Goal: Information Seeking & Learning: Find specific fact

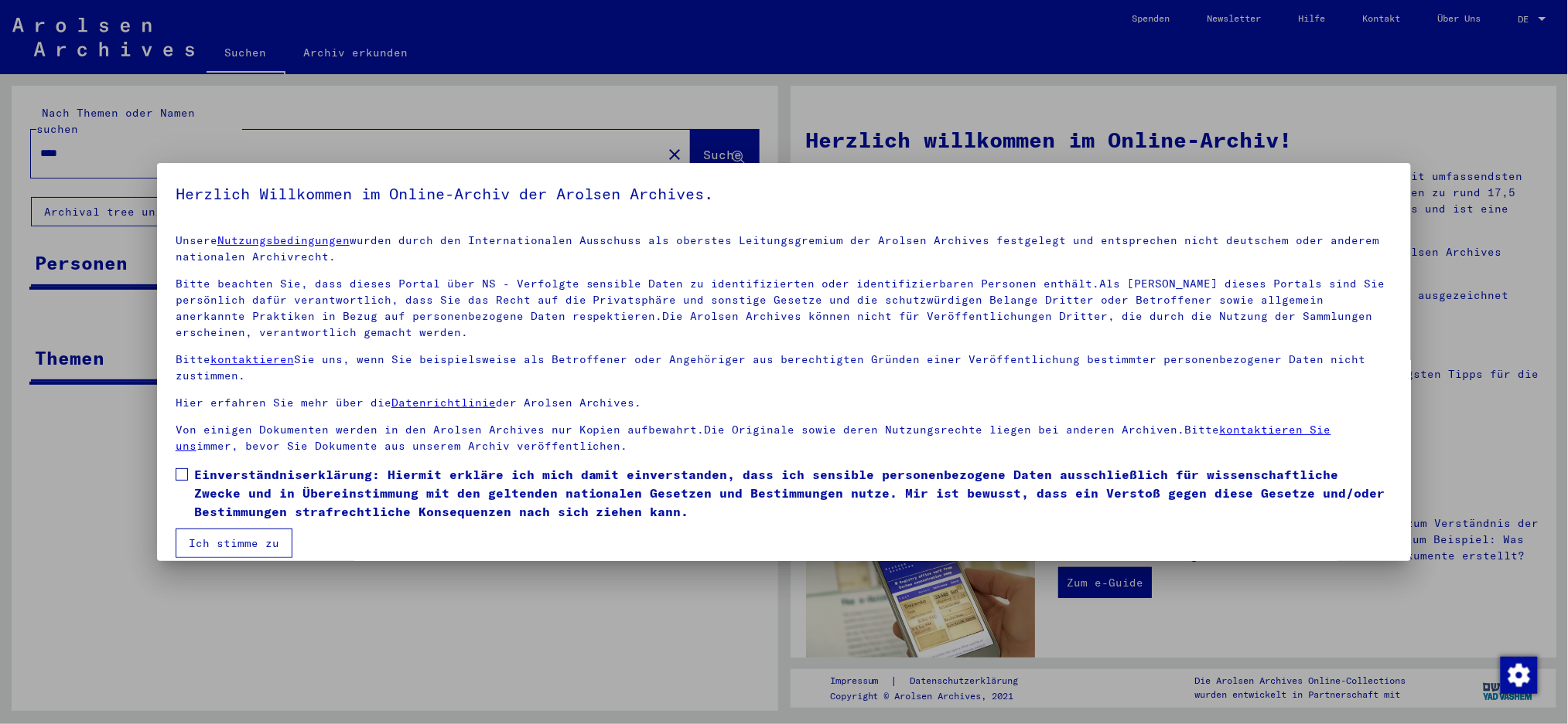
click at [176, 470] on span at bounding box center [182, 475] width 13 height 13
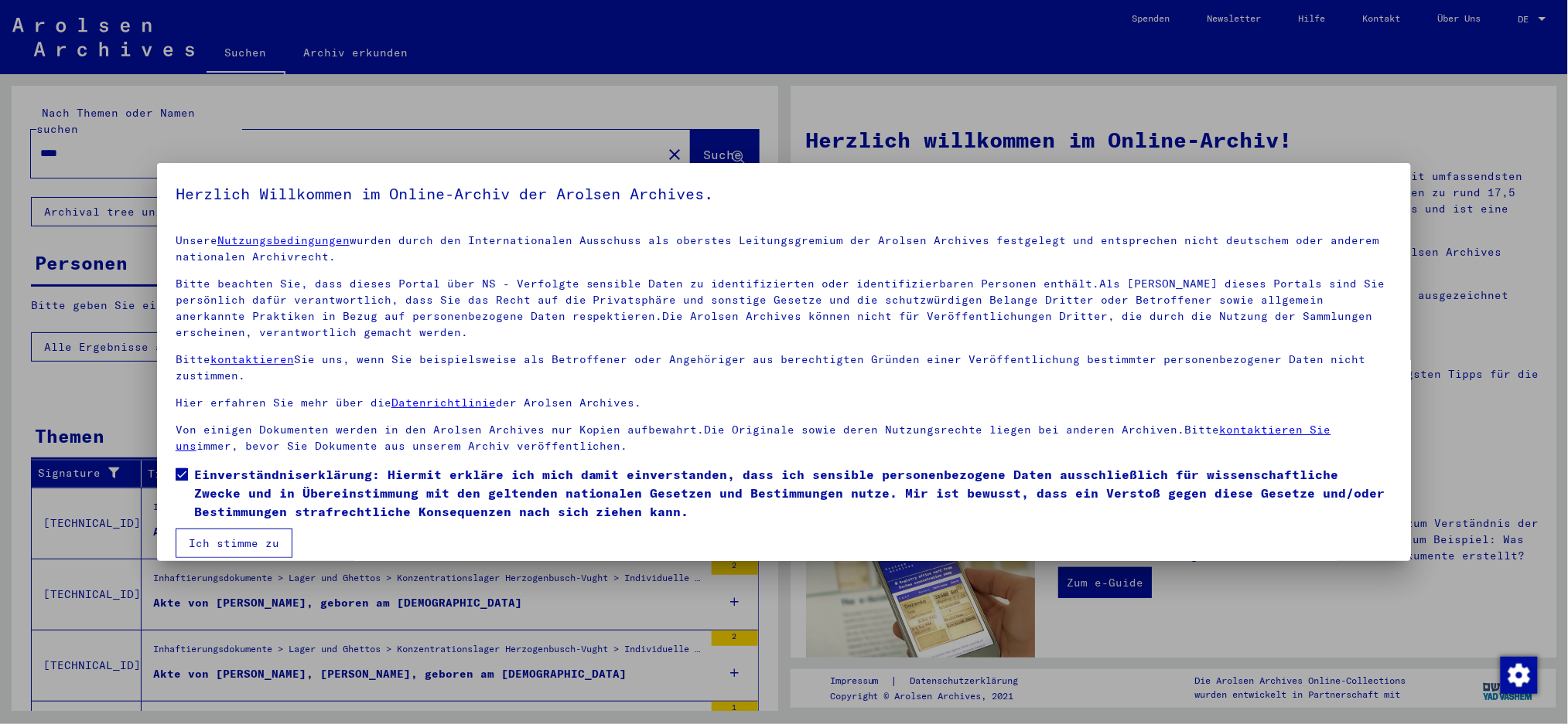
click at [206, 543] on button "Ich stimme zu" at bounding box center [234, 543] width 117 height 29
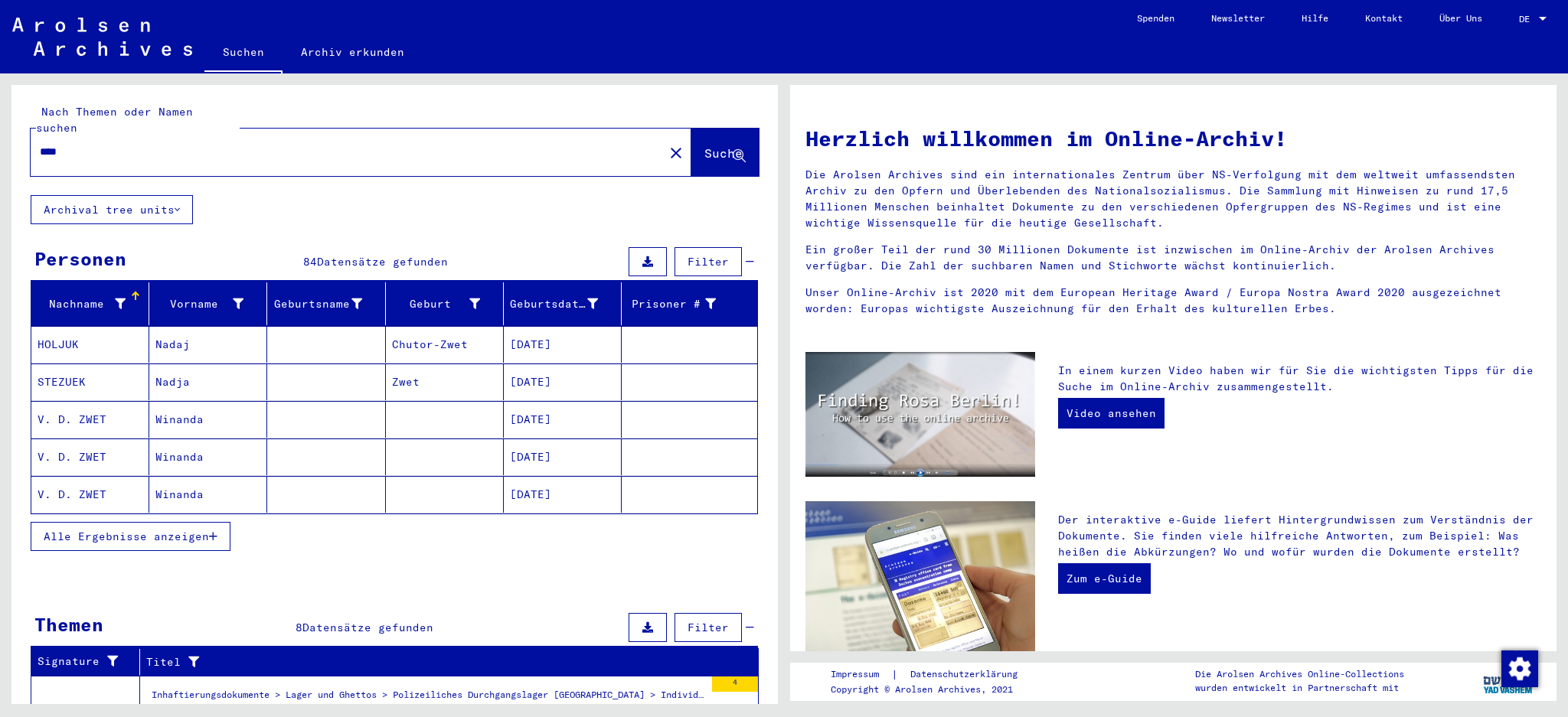
click at [155, 529] on span "Alle Ergebnisse anzeigen" at bounding box center [126, 536] width 165 height 13
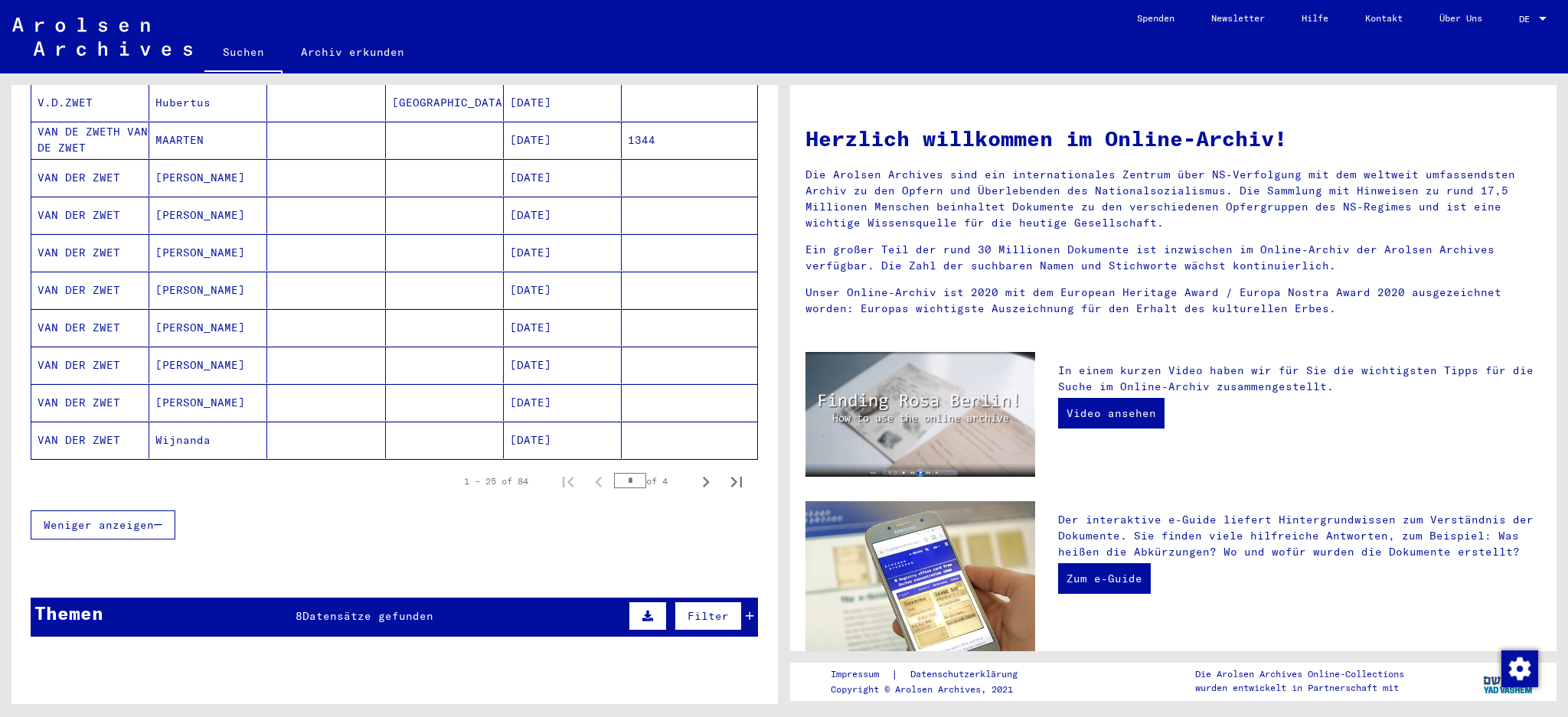
scroll to position [816, 0]
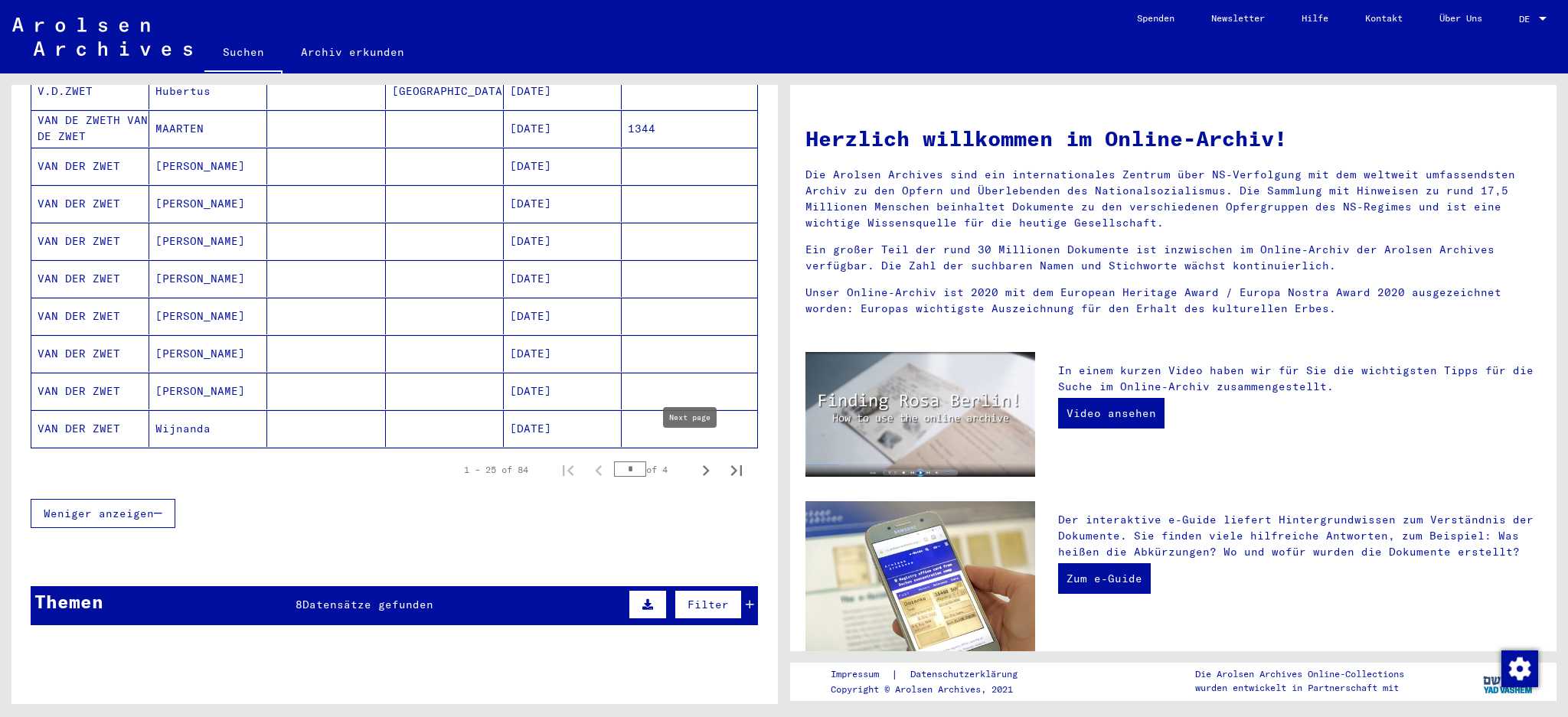
click at [703, 466] on icon "Next page" at bounding box center [706, 471] width 7 height 11
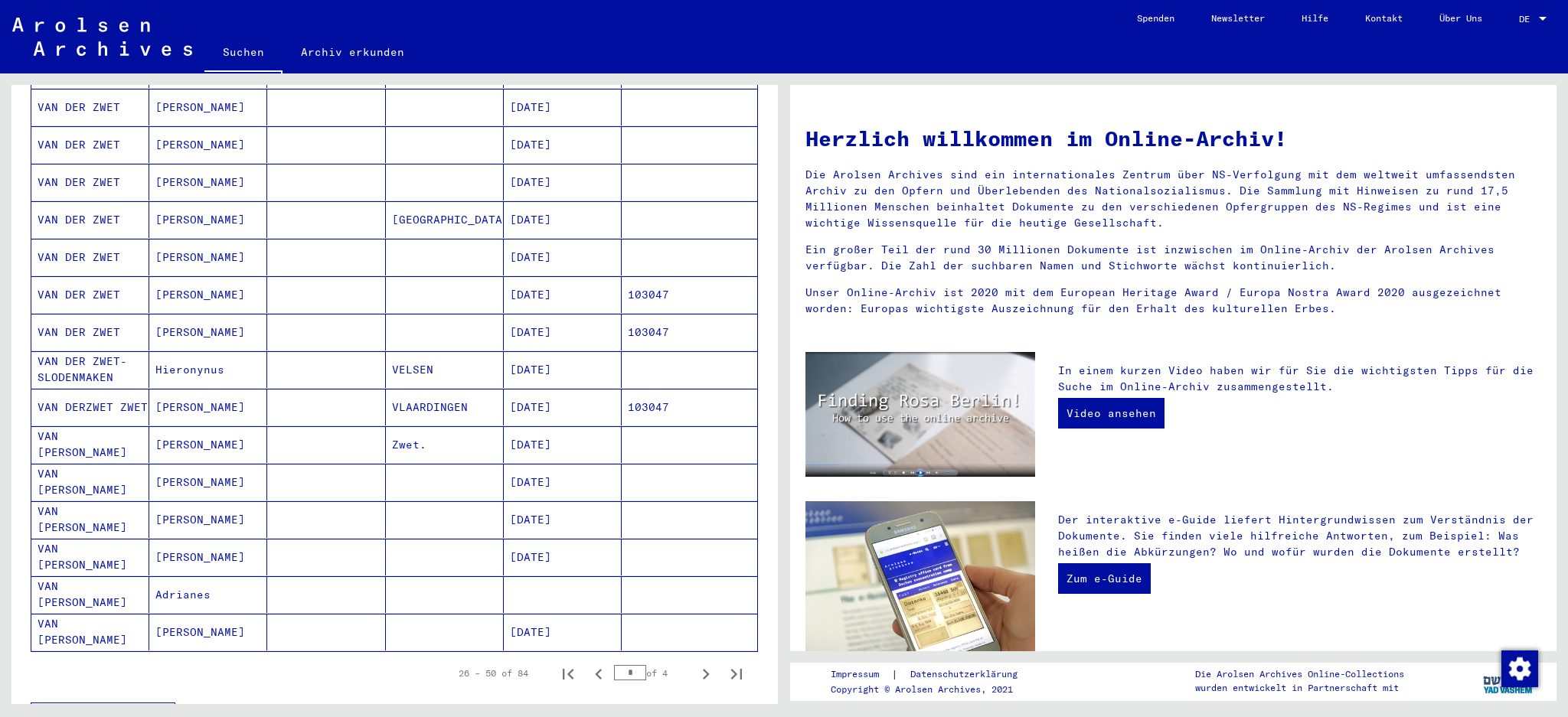
scroll to position [715, 0]
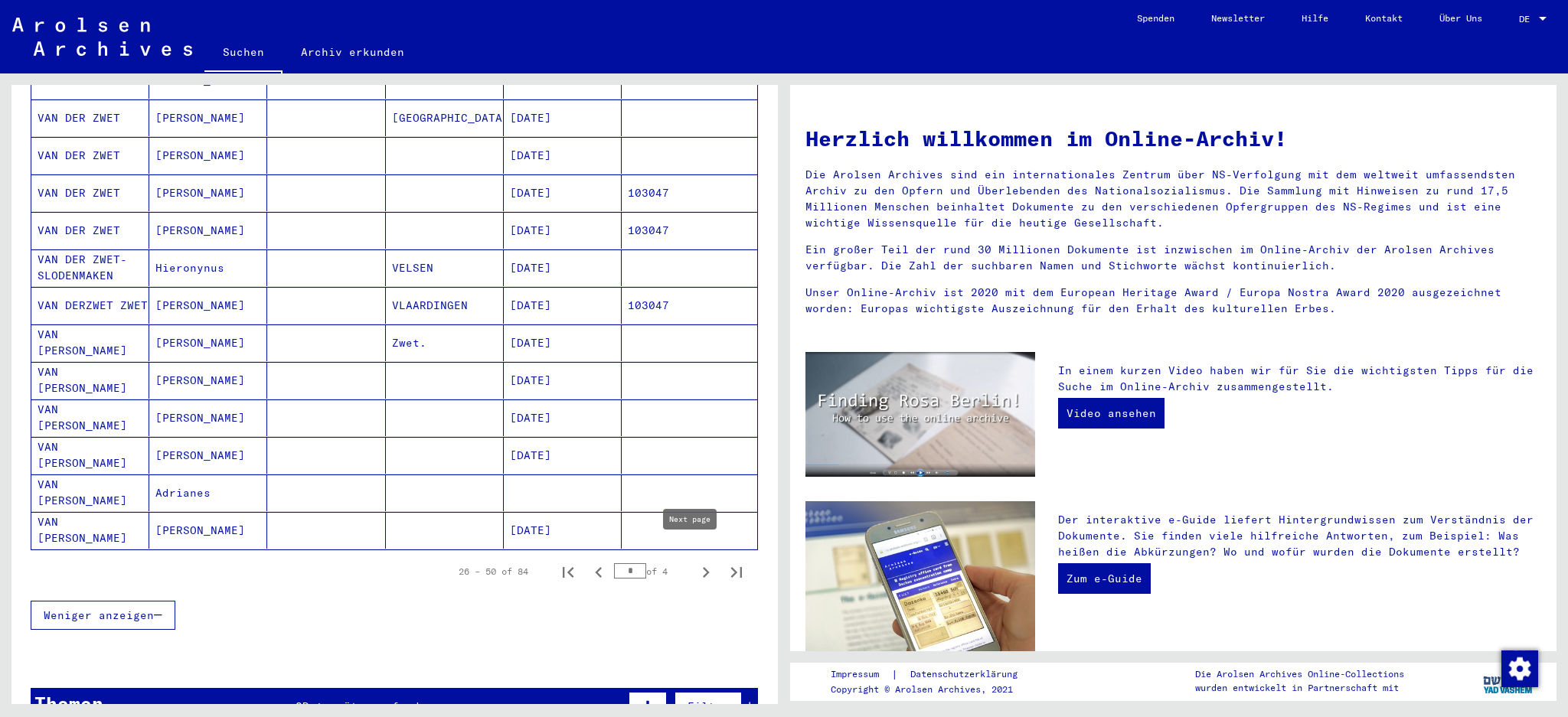
click at [695, 562] on icon "Next page" at bounding box center [705, 572] width 21 height 21
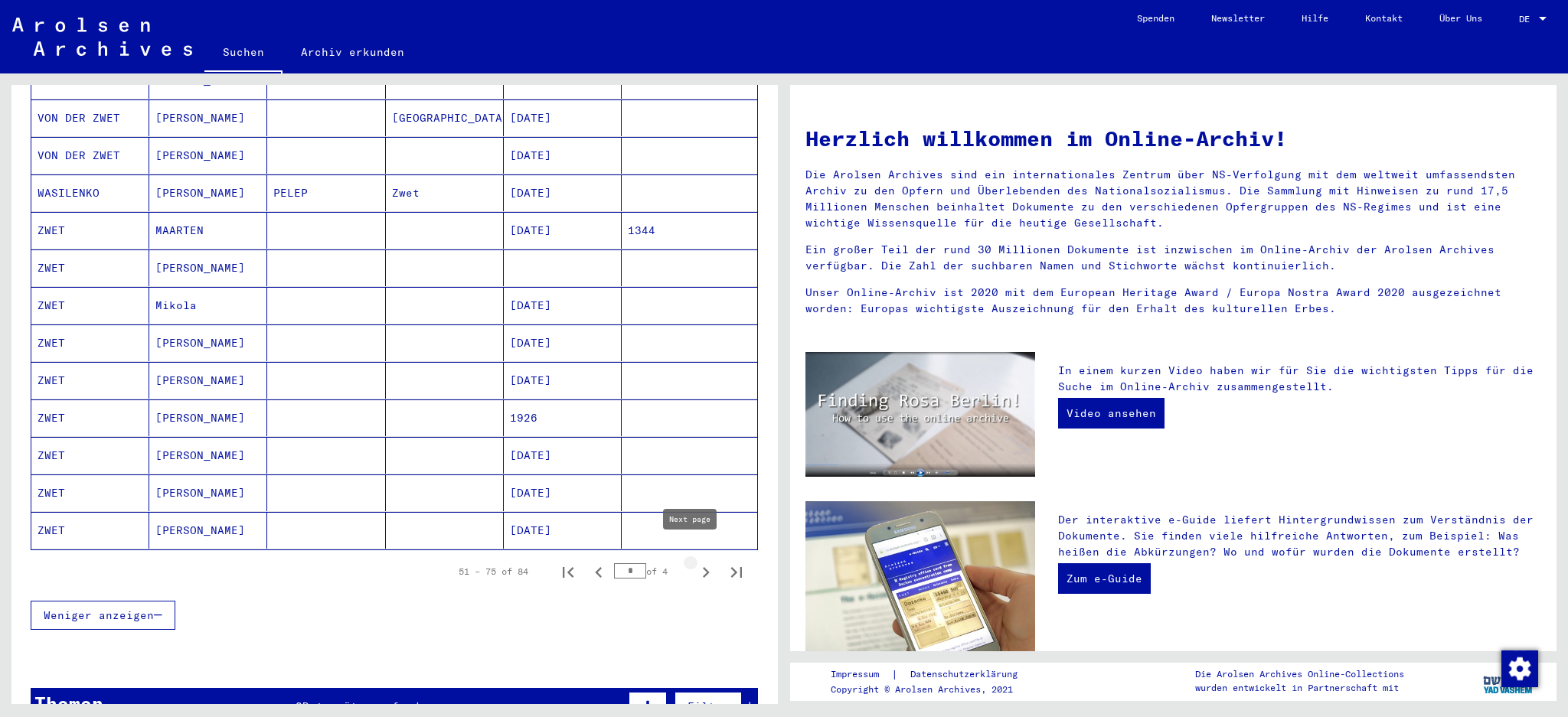
click at [703, 567] on icon "Next page" at bounding box center [706, 573] width 7 height 11
type input "*"
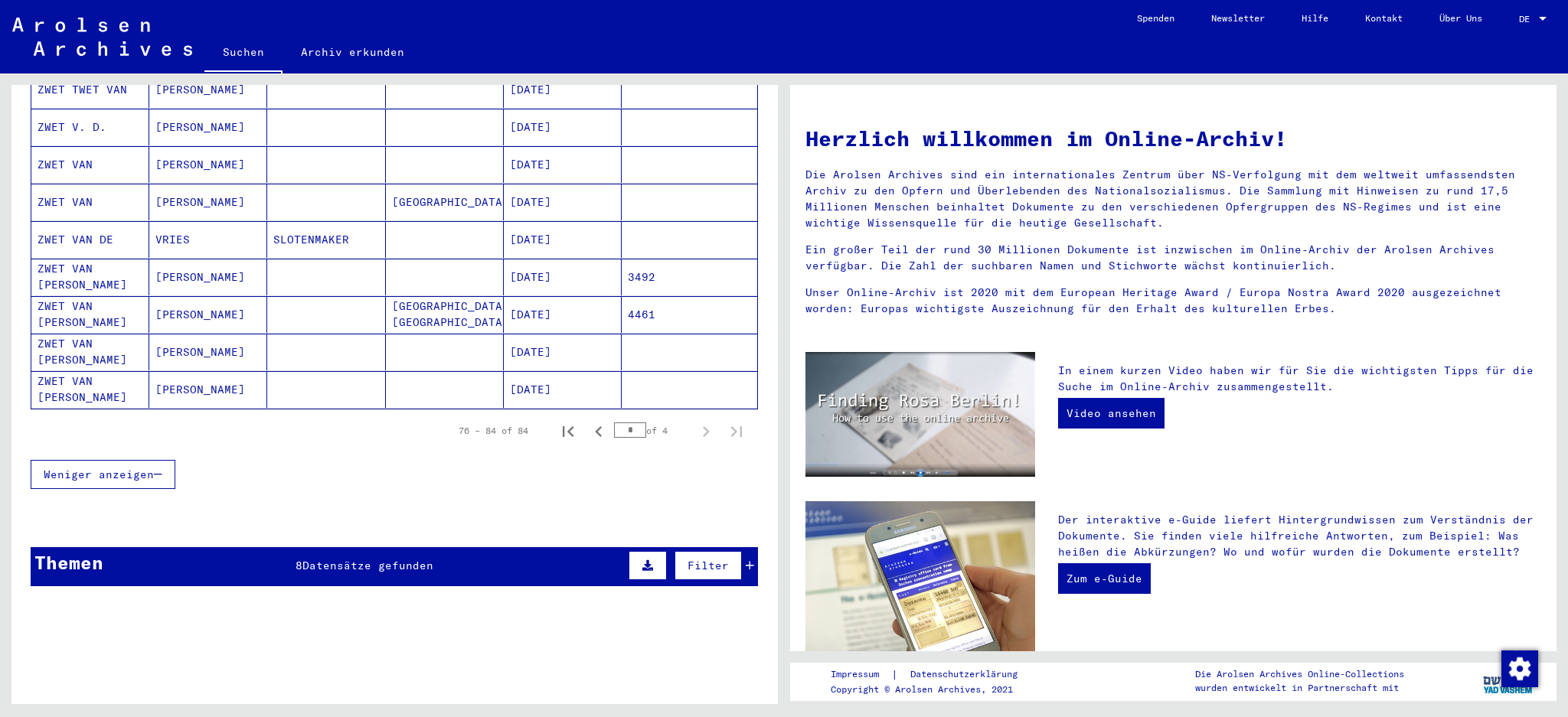
scroll to position [0, 0]
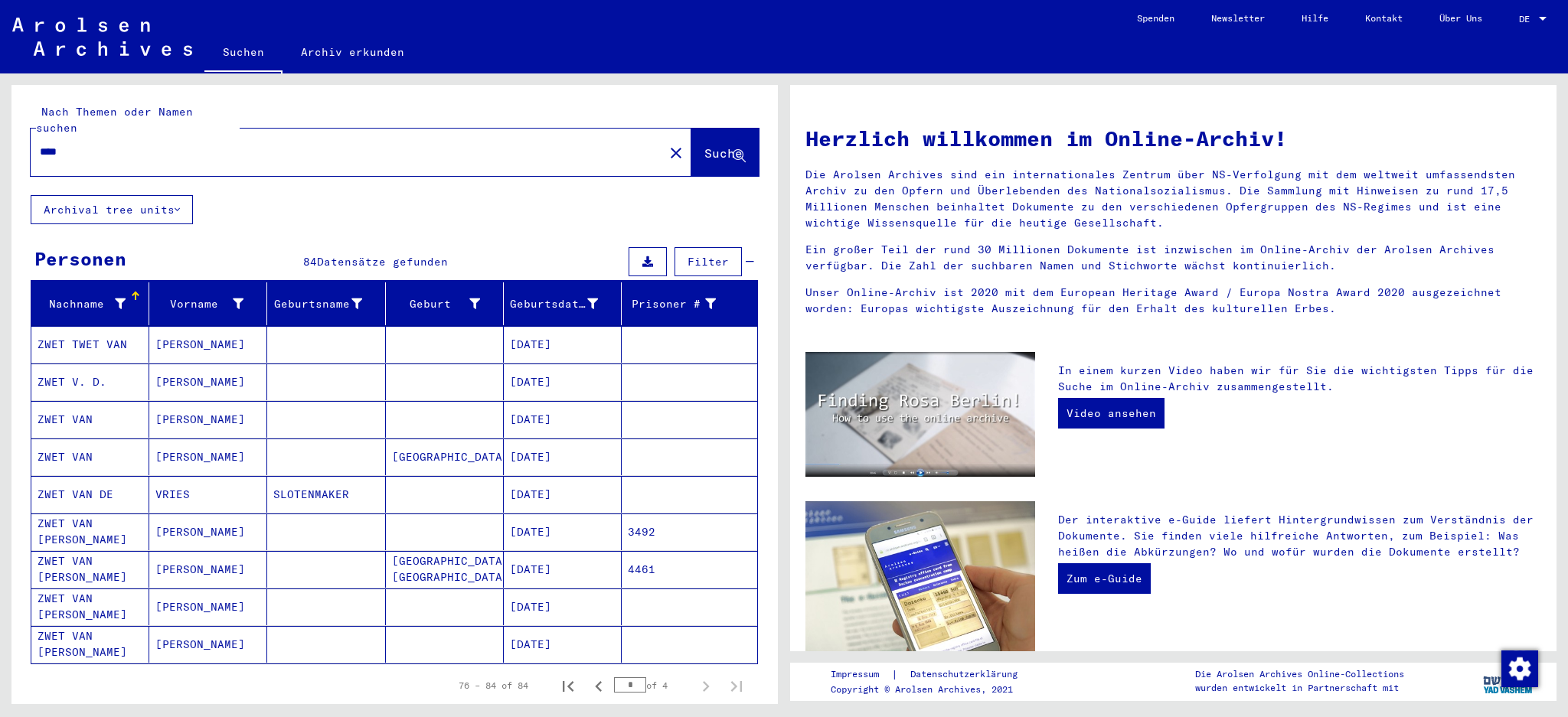
click at [71, 144] on input "****" at bounding box center [343, 152] width 606 height 16
type input "**********"
